Goal: Information Seeking & Learning: Learn about a topic

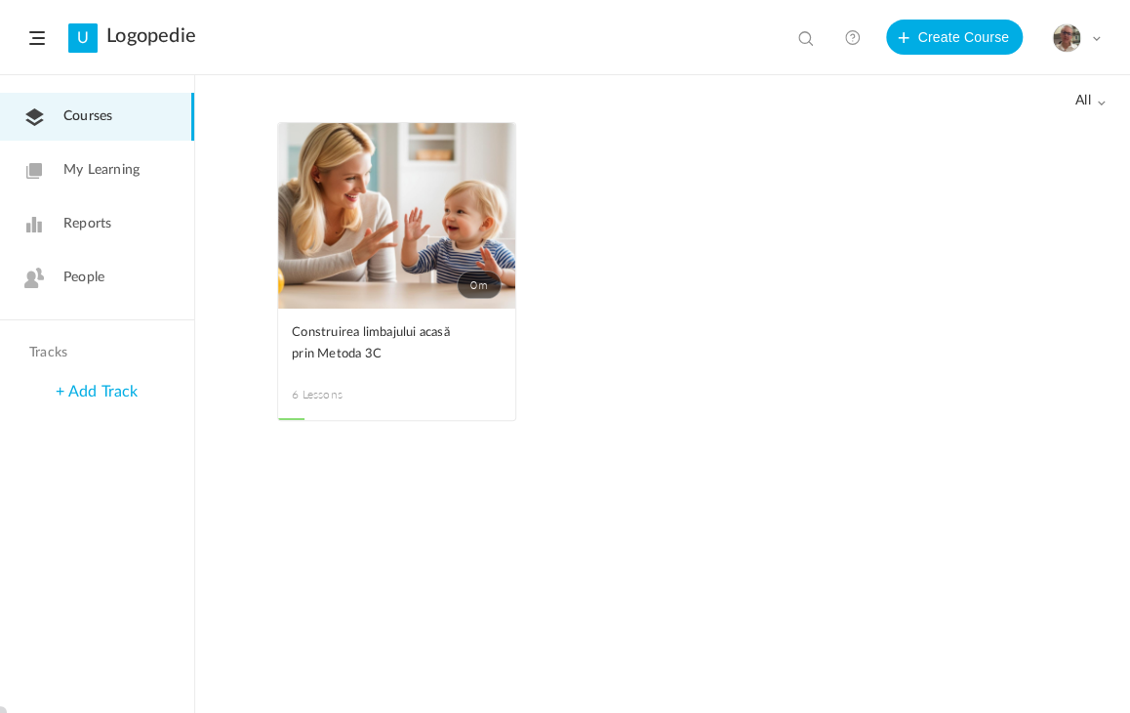
click at [72, 286] on span "People" at bounding box center [83, 277] width 41 height 20
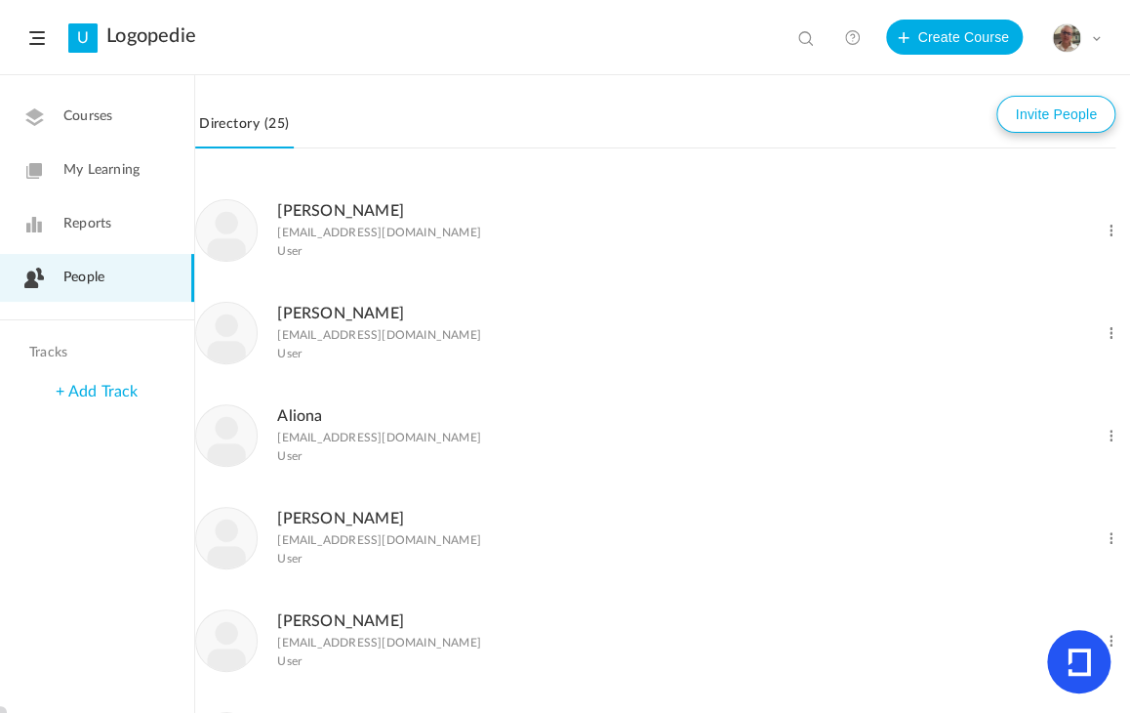
click at [1067, 114] on button "Invite People" at bounding box center [1056, 114] width 119 height 37
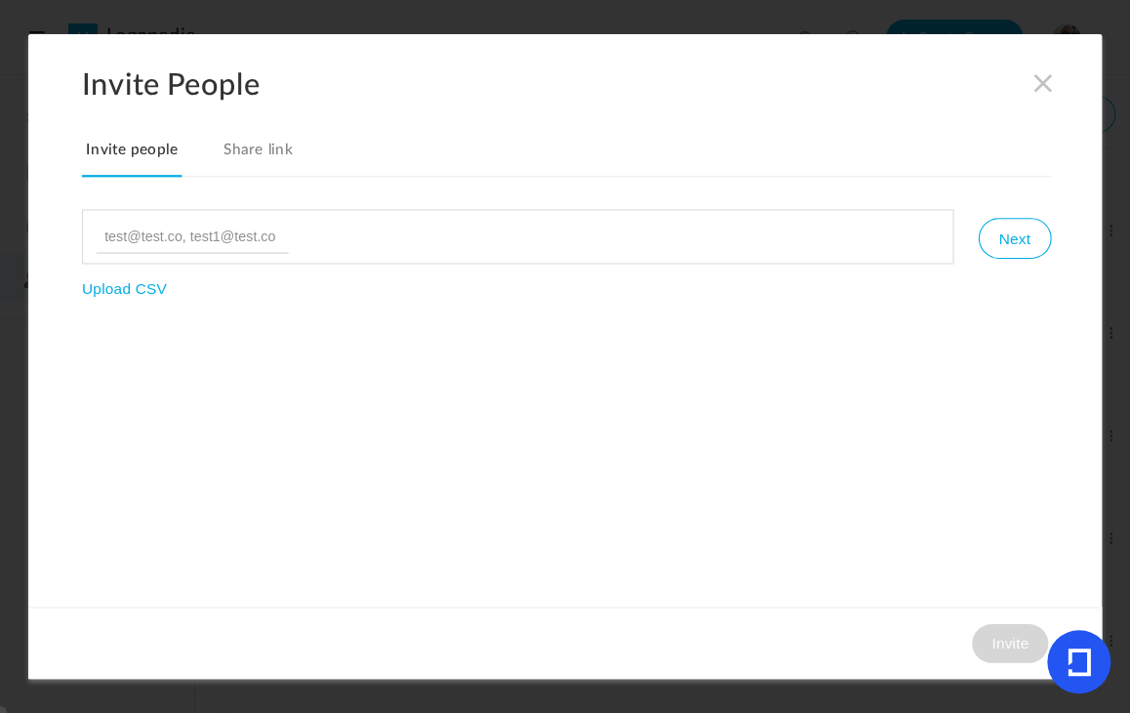
click at [269, 143] on link "Share link" at bounding box center [258, 157] width 78 height 41
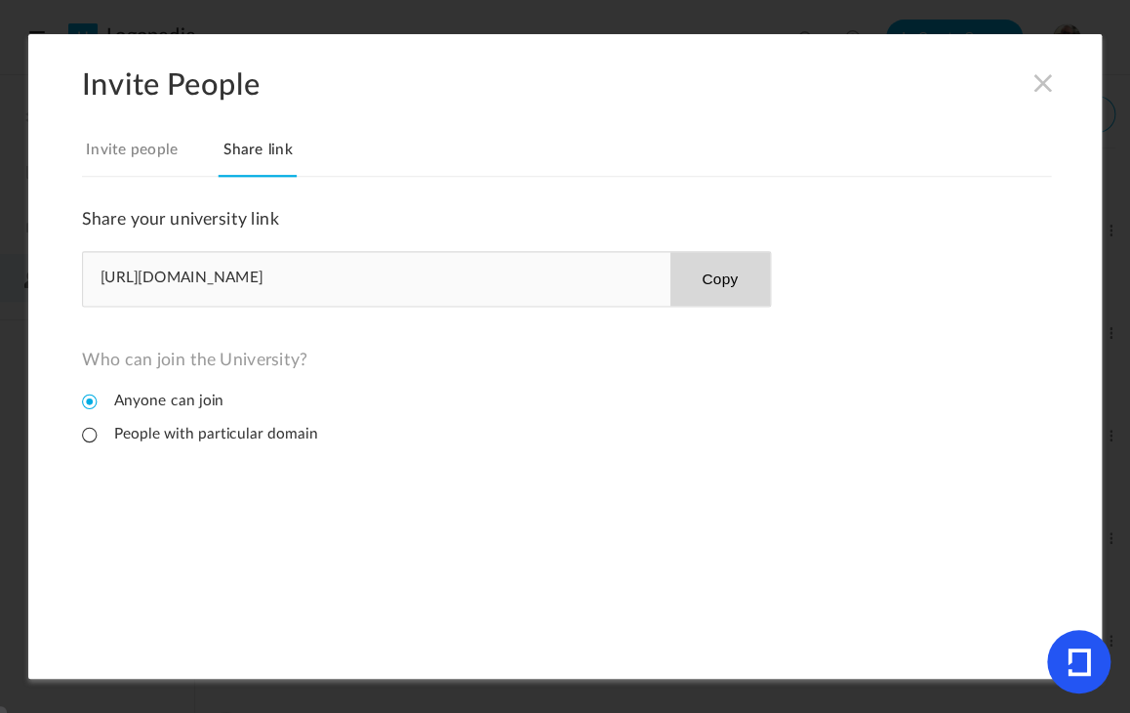
click at [737, 286] on button "Copy" at bounding box center [720, 279] width 101 height 54
click at [1047, 74] on span at bounding box center [1043, 82] width 21 height 21
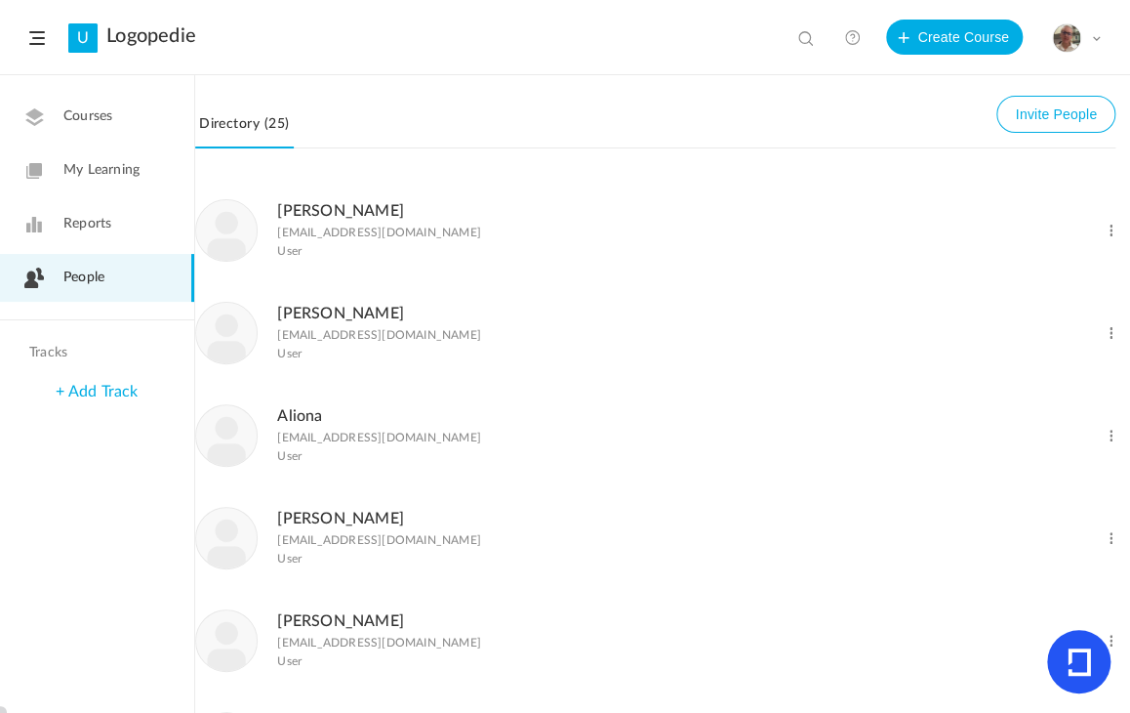
click at [98, 113] on span "Courses" at bounding box center [87, 116] width 49 height 20
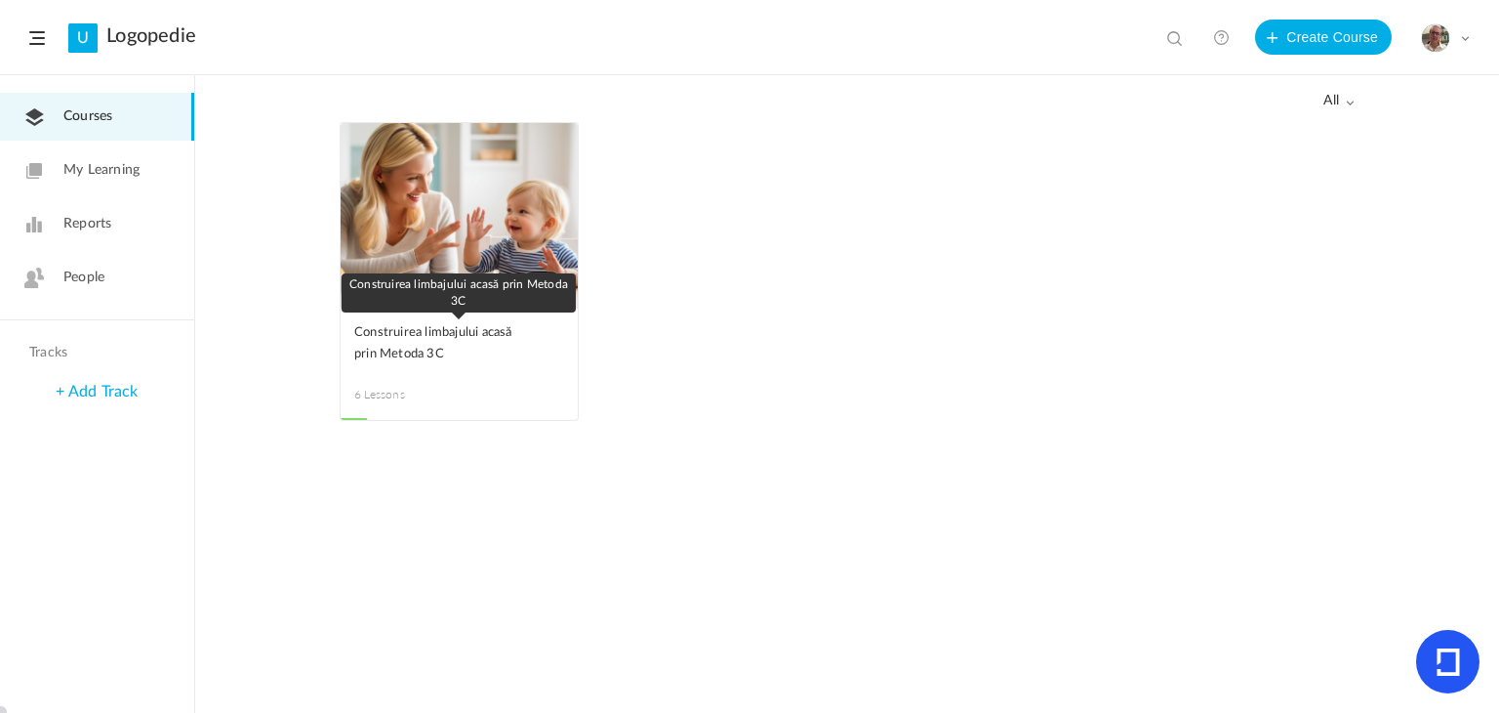
click at [396, 340] on span "Construirea limbajului acasă prin Metoda 3C" at bounding box center [444, 343] width 181 height 43
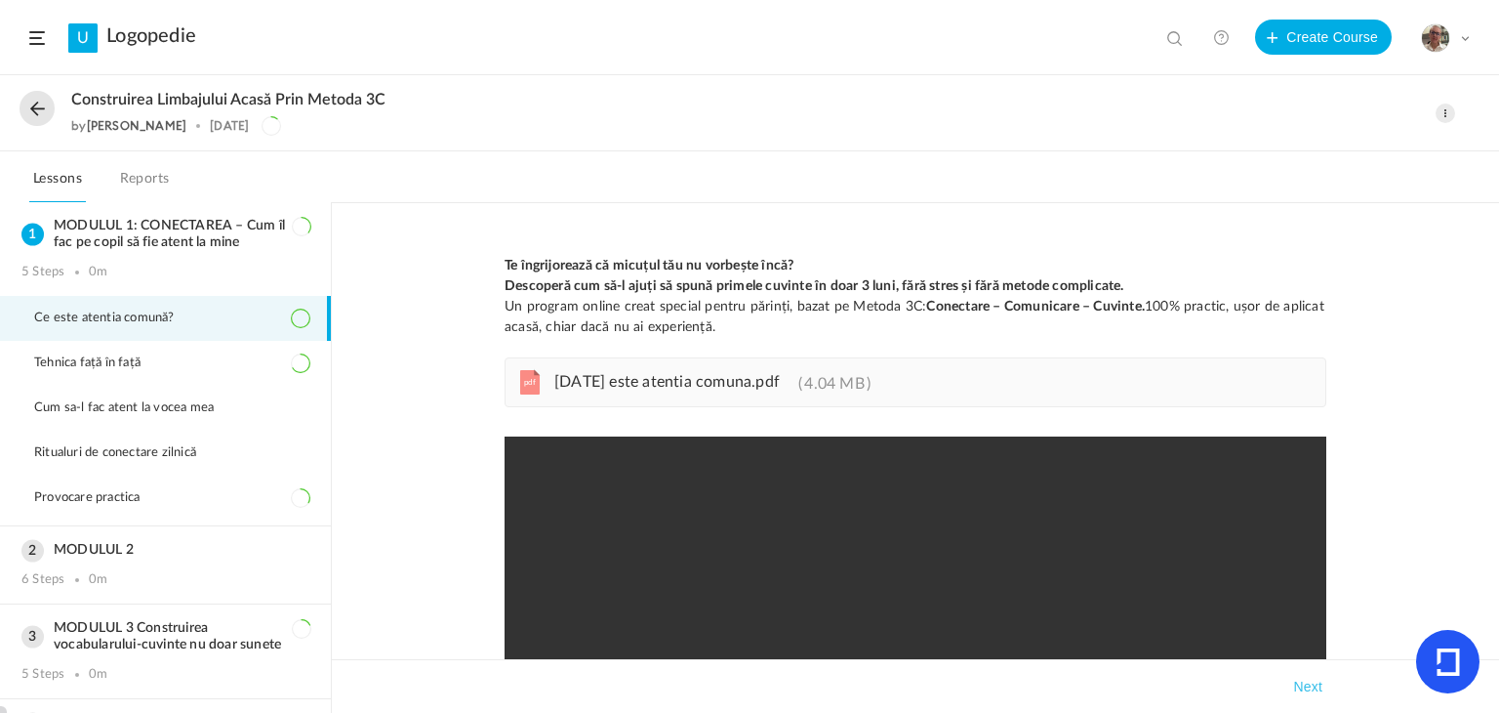
click at [84, 312] on span "Ce este atentia comună?" at bounding box center [116, 318] width 165 height 16
click at [631, 379] on span "[DATE] este atentia comuna.pdf" at bounding box center [666, 382] width 225 height 16
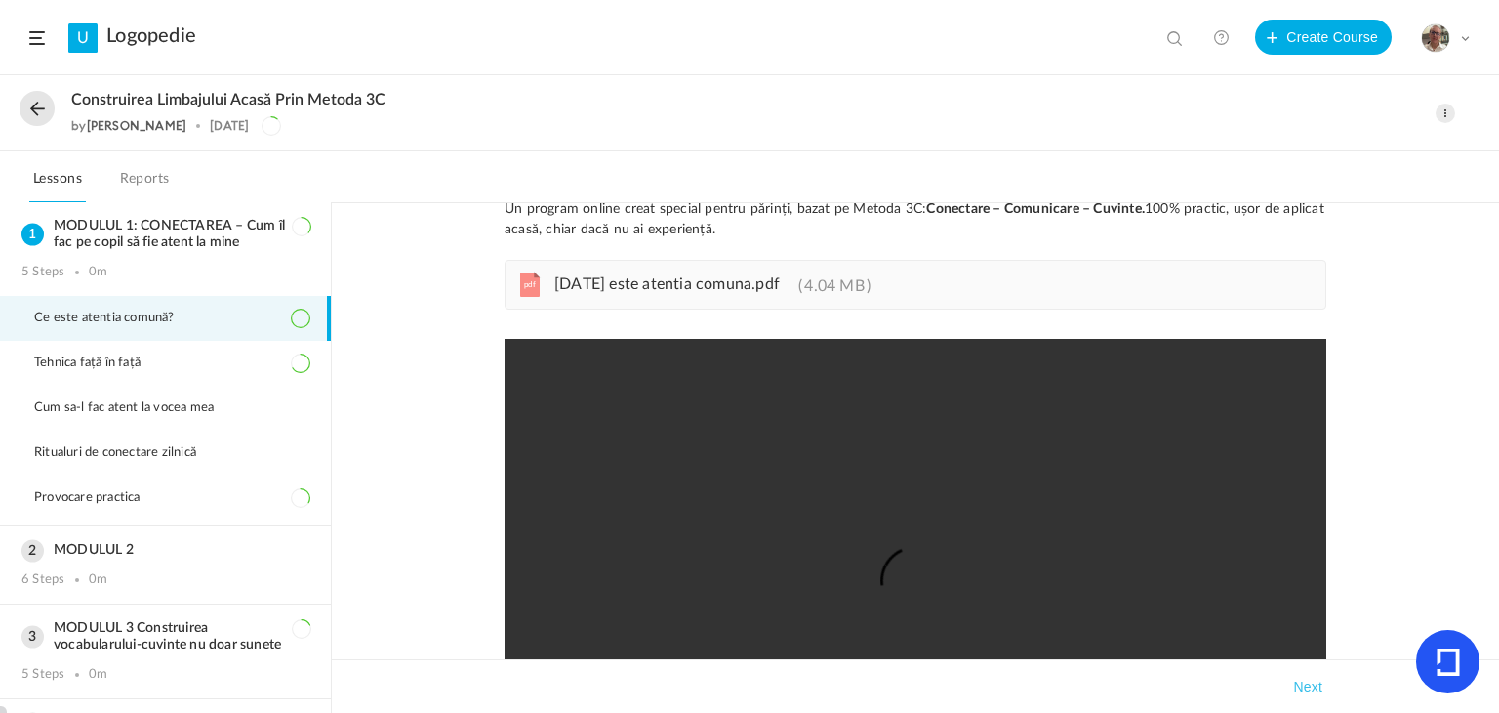
scroll to position [195, 0]
